Goal: Transaction & Acquisition: Purchase product/service

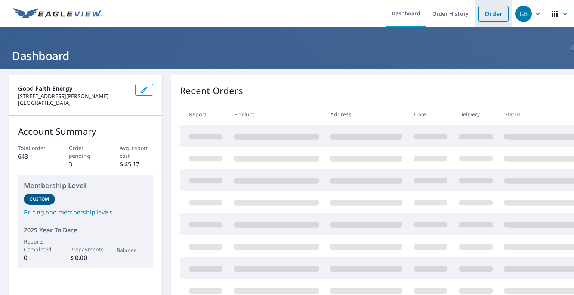
click at [484, 10] on link "Order" at bounding box center [493, 14] width 30 height 16
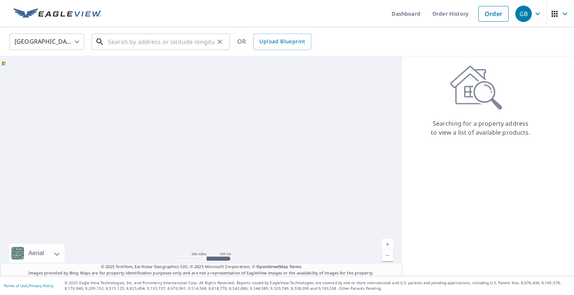
click at [188, 43] on input "text" at bounding box center [161, 41] width 106 height 21
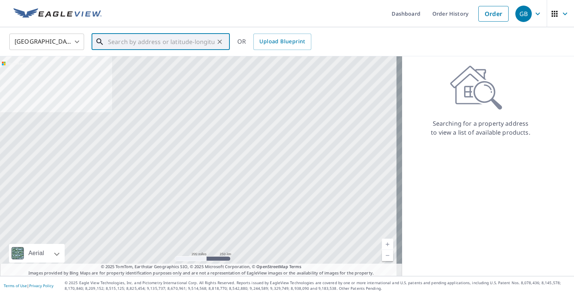
paste input "[STREET_ADDRESS]"
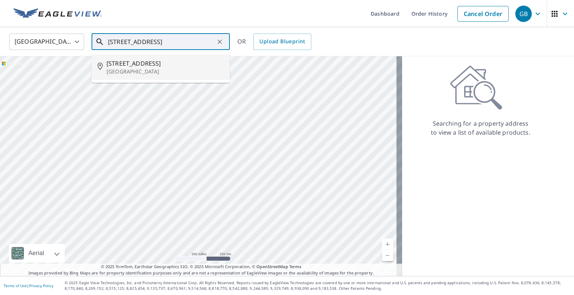
click at [142, 60] on span "[STREET_ADDRESS]" at bounding box center [164, 63] width 117 height 9
type input "[STREET_ADDRESS]"
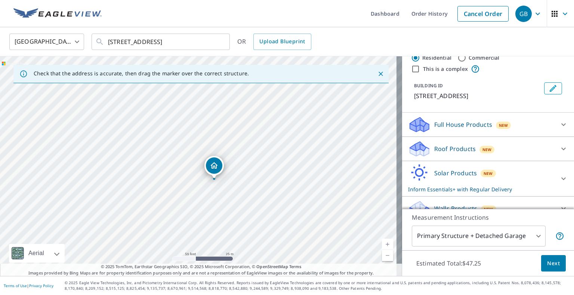
scroll to position [32, 0]
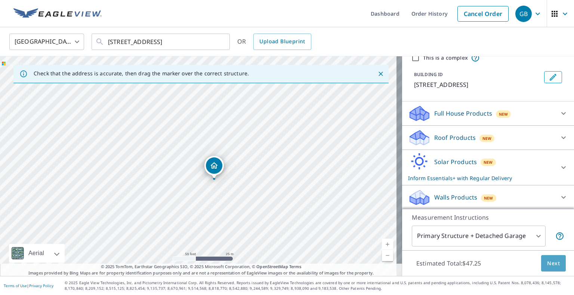
click at [547, 263] on span "Next" at bounding box center [553, 263] width 13 height 9
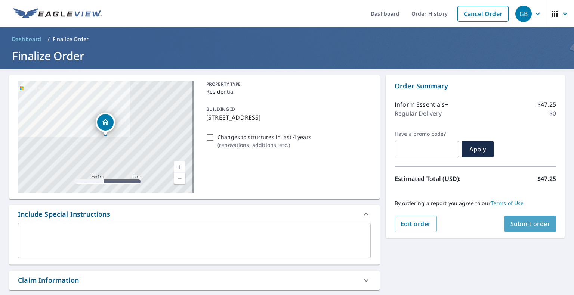
click at [537, 223] on span "Submit order" at bounding box center [530, 224] width 40 height 8
